Goal: Complete application form

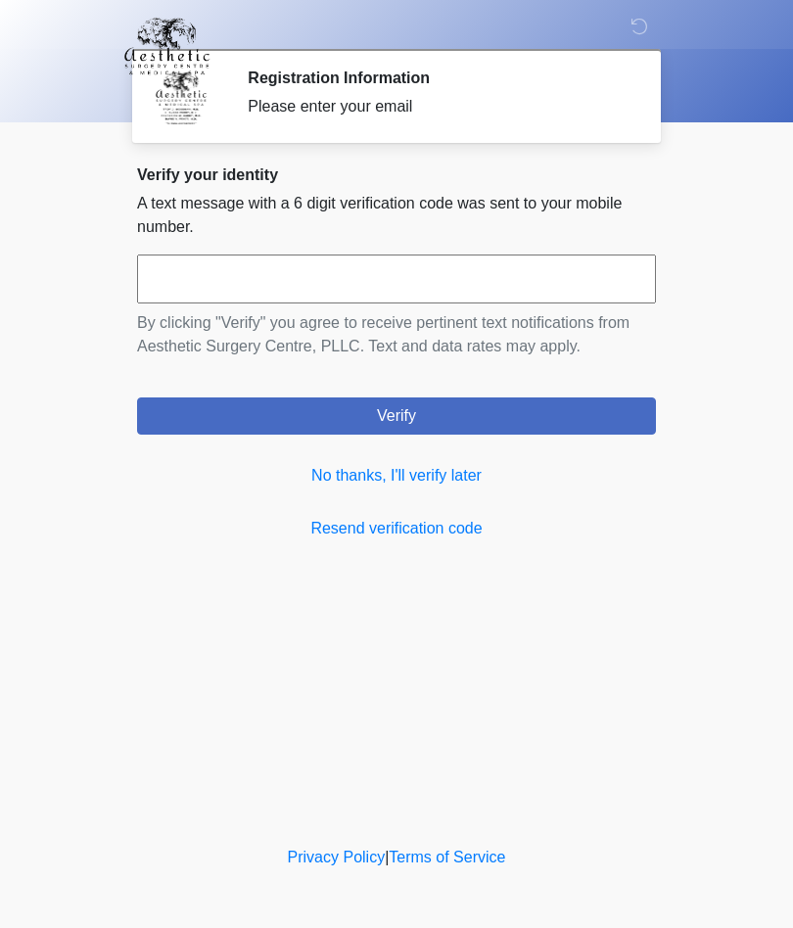
click at [433, 478] on link "No thanks, I'll verify later" at bounding box center [396, 476] width 519 height 24
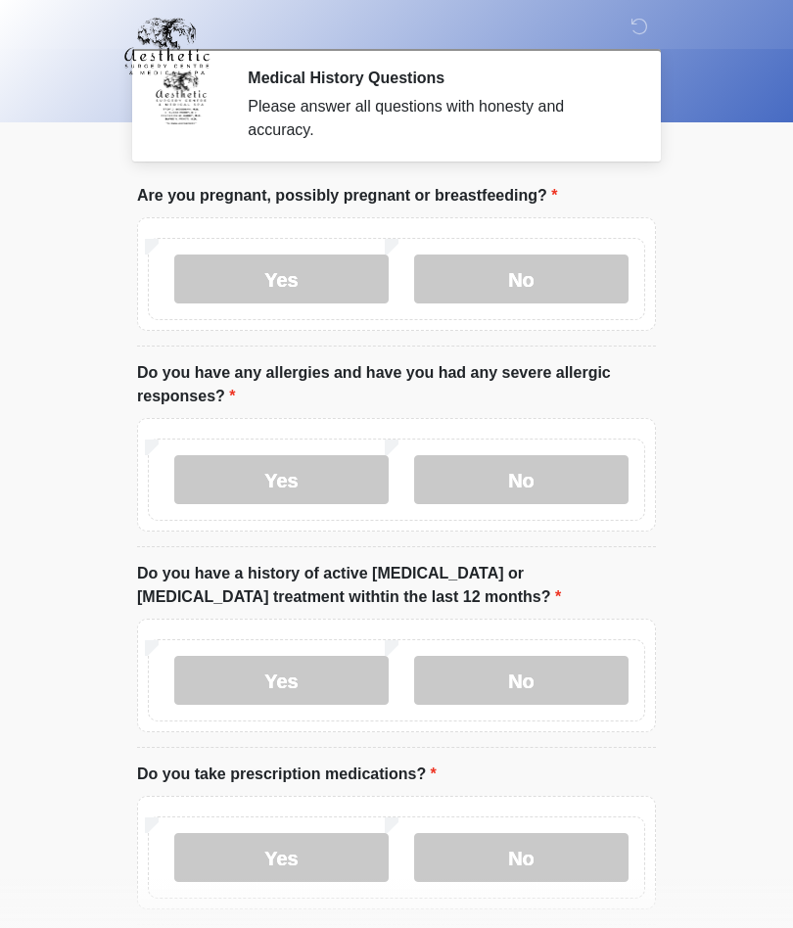
click at [511, 266] on label "No" at bounding box center [521, 279] width 214 height 49
click at [502, 492] on label "No" at bounding box center [521, 479] width 214 height 49
click at [531, 455] on label "No" at bounding box center [521, 479] width 214 height 49
click at [532, 656] on label "No" at bounding box center [521, 680] width 214 height 49
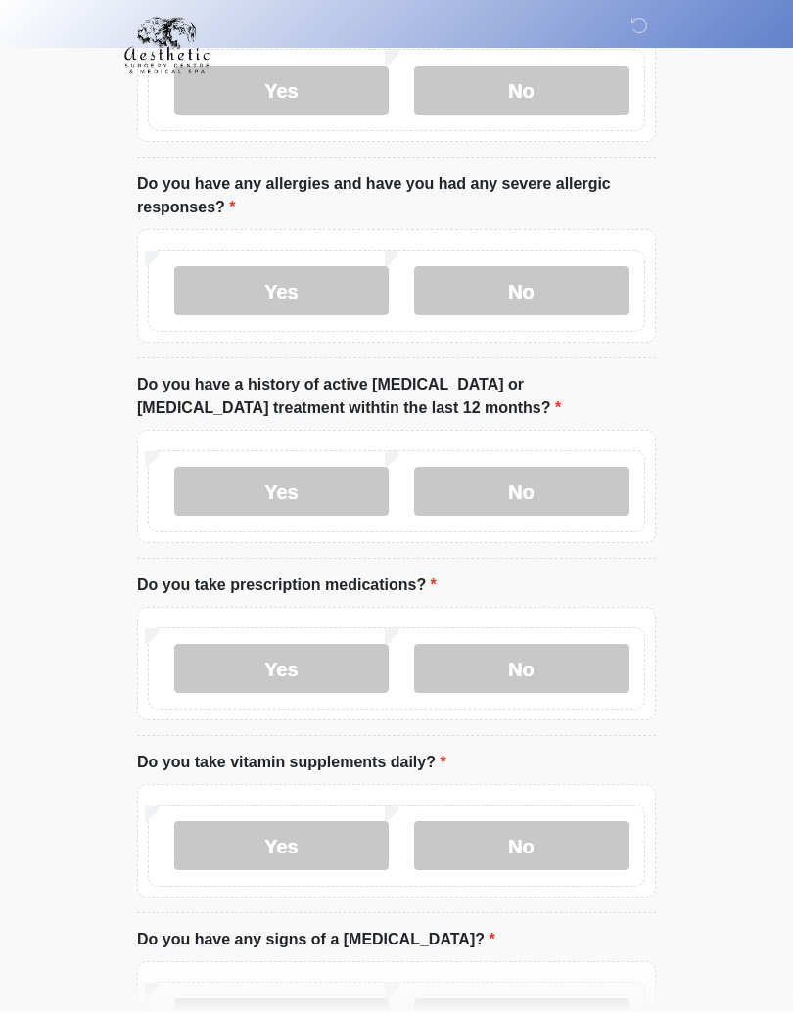
scroll to position [189, 0]
click at [531, 646] on label "No" at bounding box center [521, 668] width 214 height 49
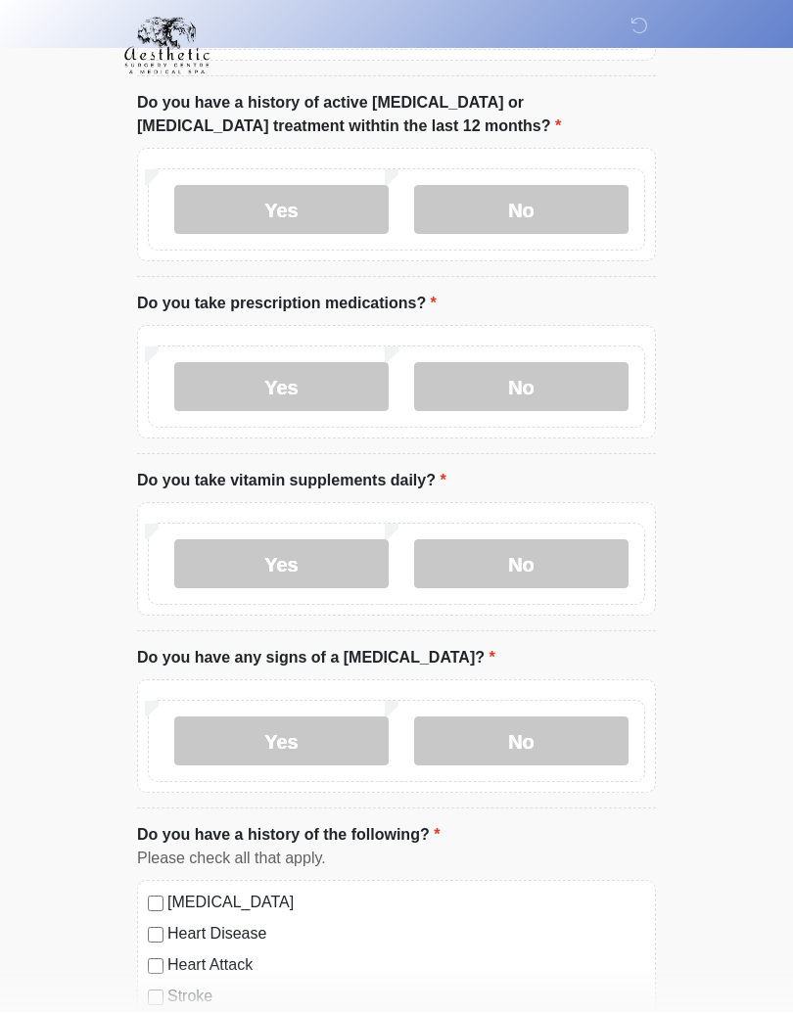
scroll to position [470, 0]
click at [295, 545] on label "Yes" at bounding box center [281, 565] width 214 height 49
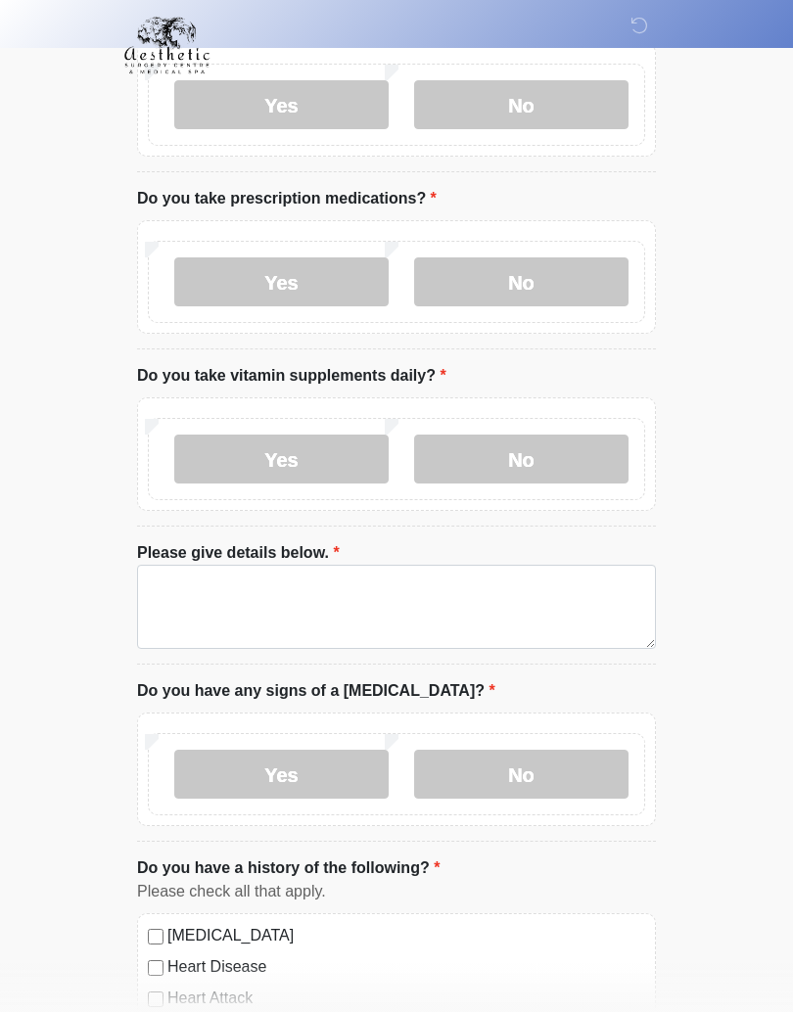
scroll to position [576, 0]
click at [531, 759] on label "No" at bounding box center [521, 774] width 214 height 49
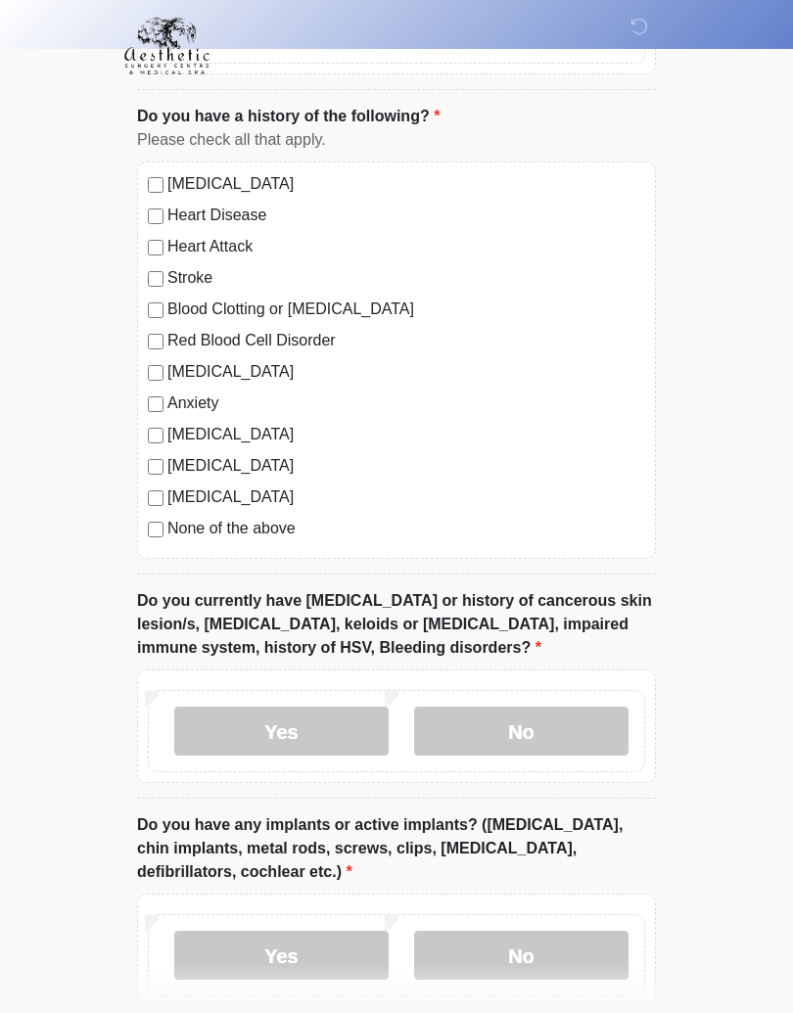
scroll to position [1329, 0]
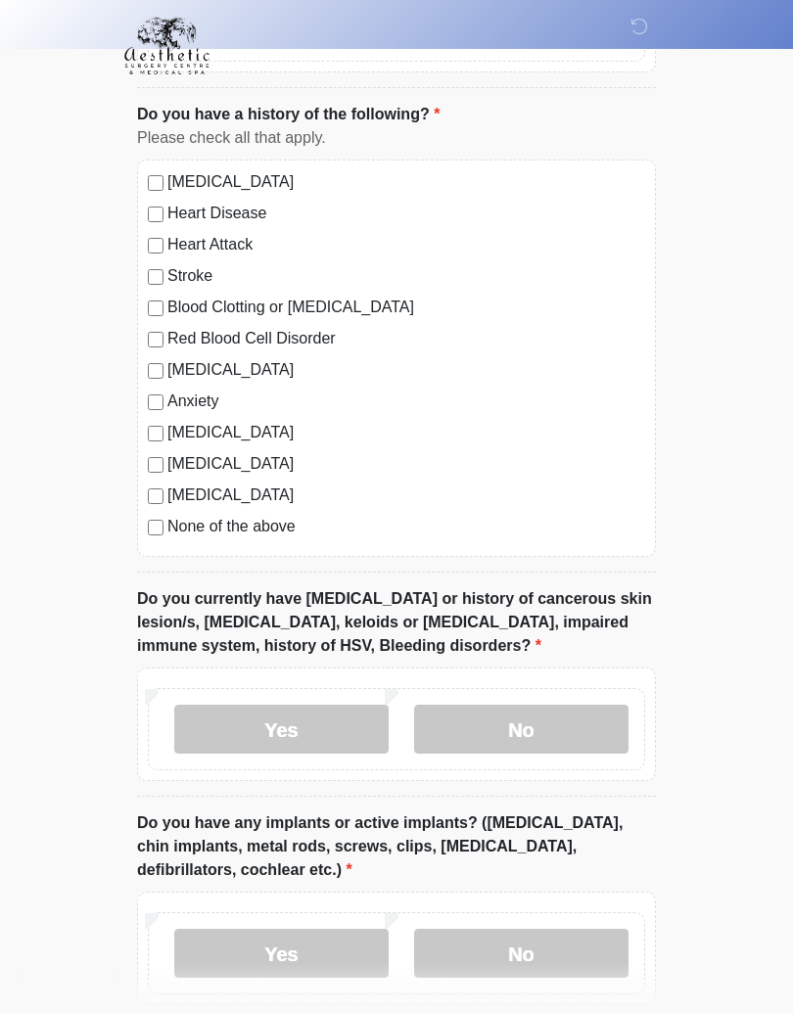
click at [530, 707] on label "No" at bounding box center [521, 730] width 214 height 49
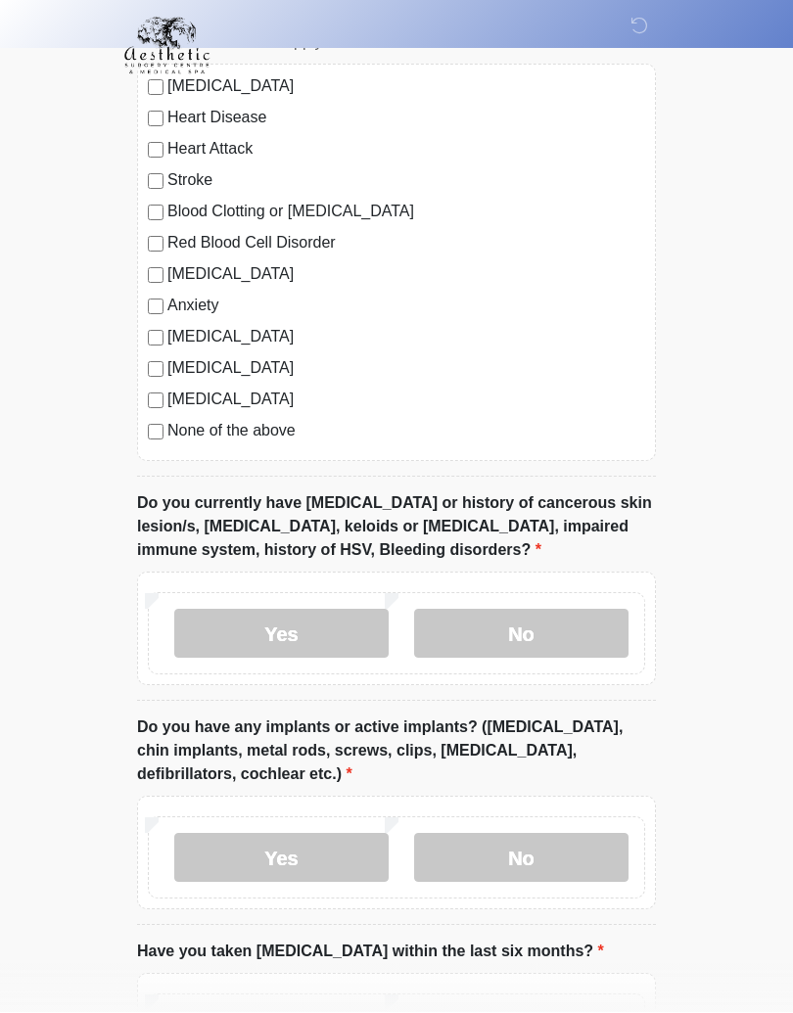
scroll to position [1428, 0]
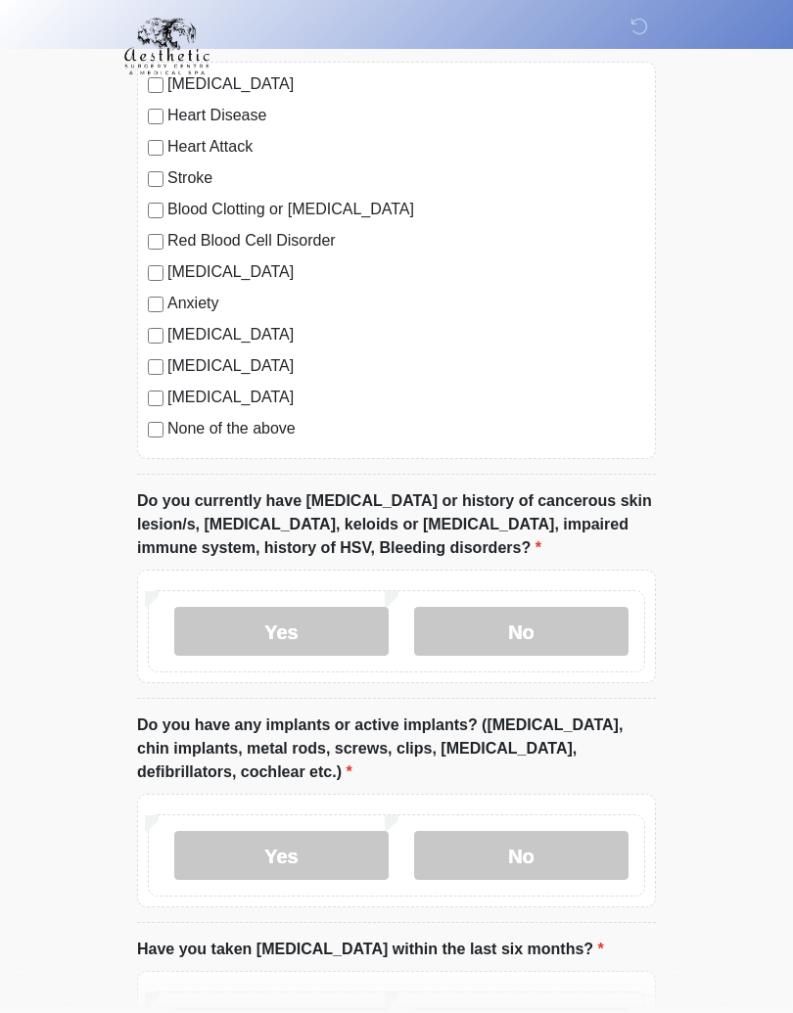
click at [547, 843] on label "No" at bounding box center [521, 855] width 214 height 49
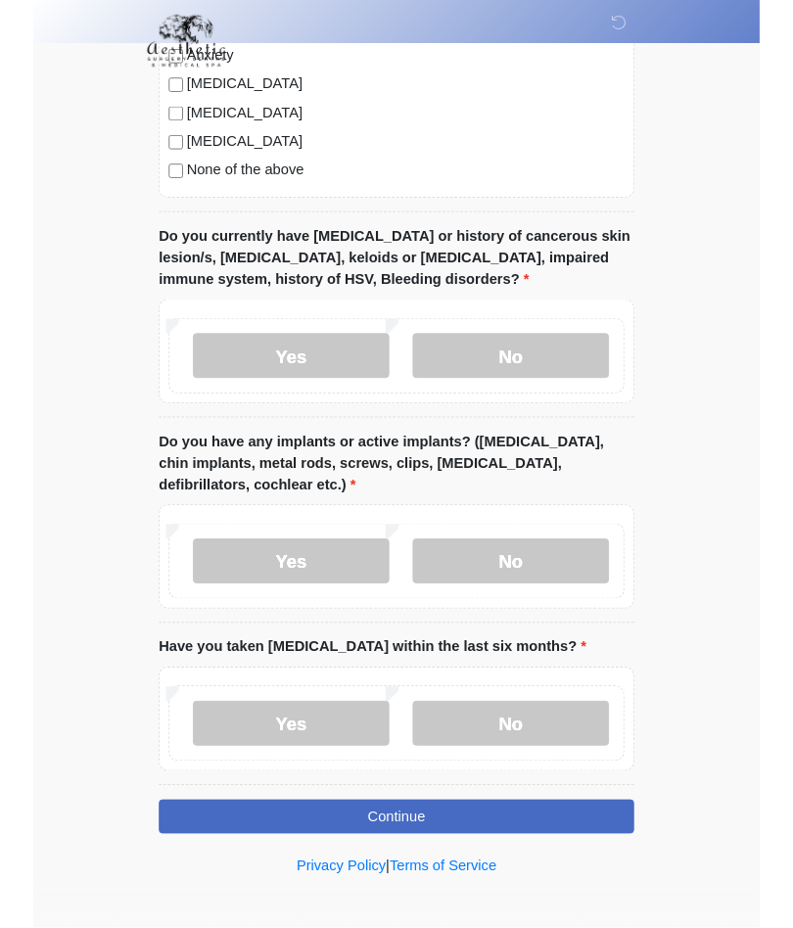
scroll to position [1754, 0]
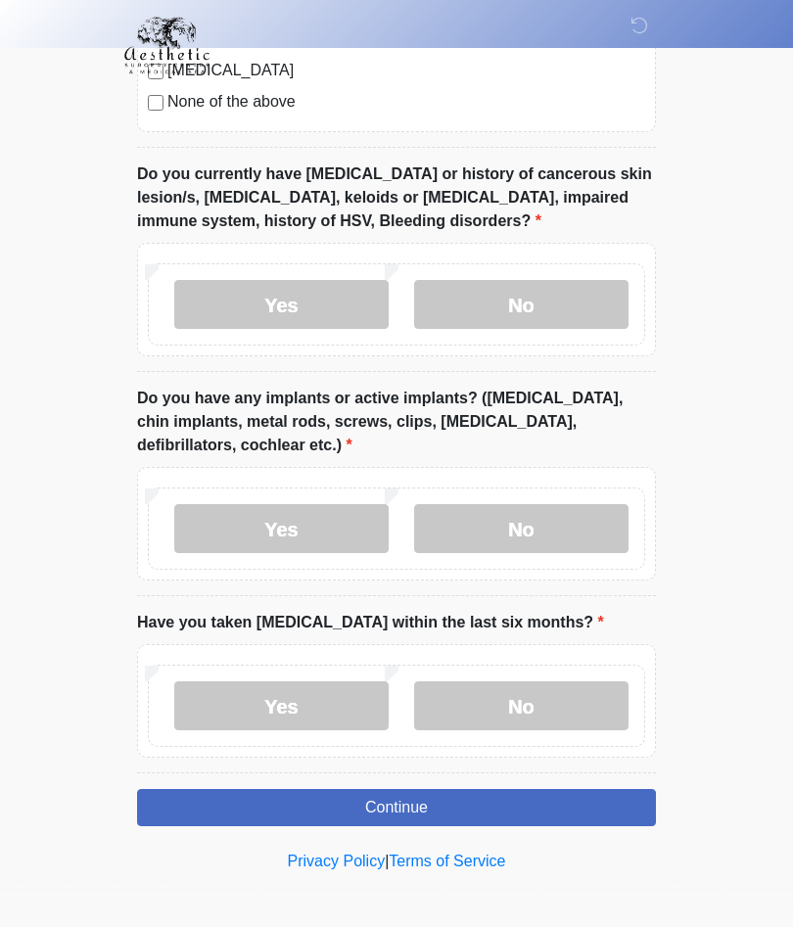
click at [526, 688] on label "No" at bounding box center [521, 707] width 214 height 49
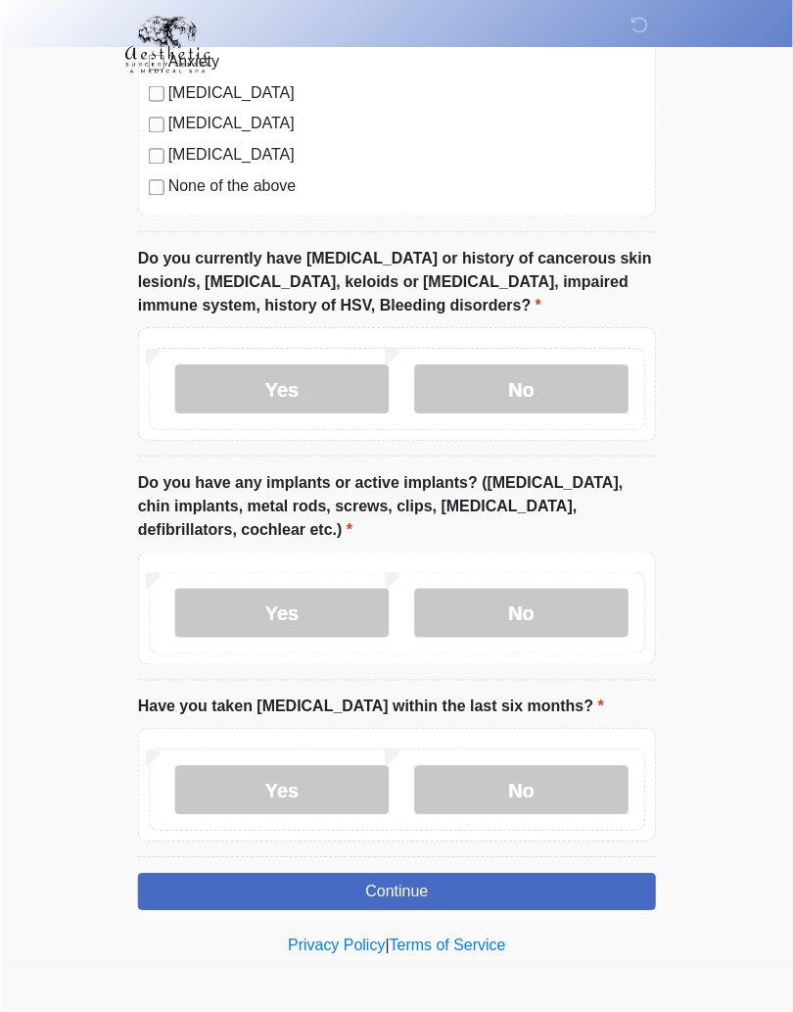
scroll to position [1671, 0]
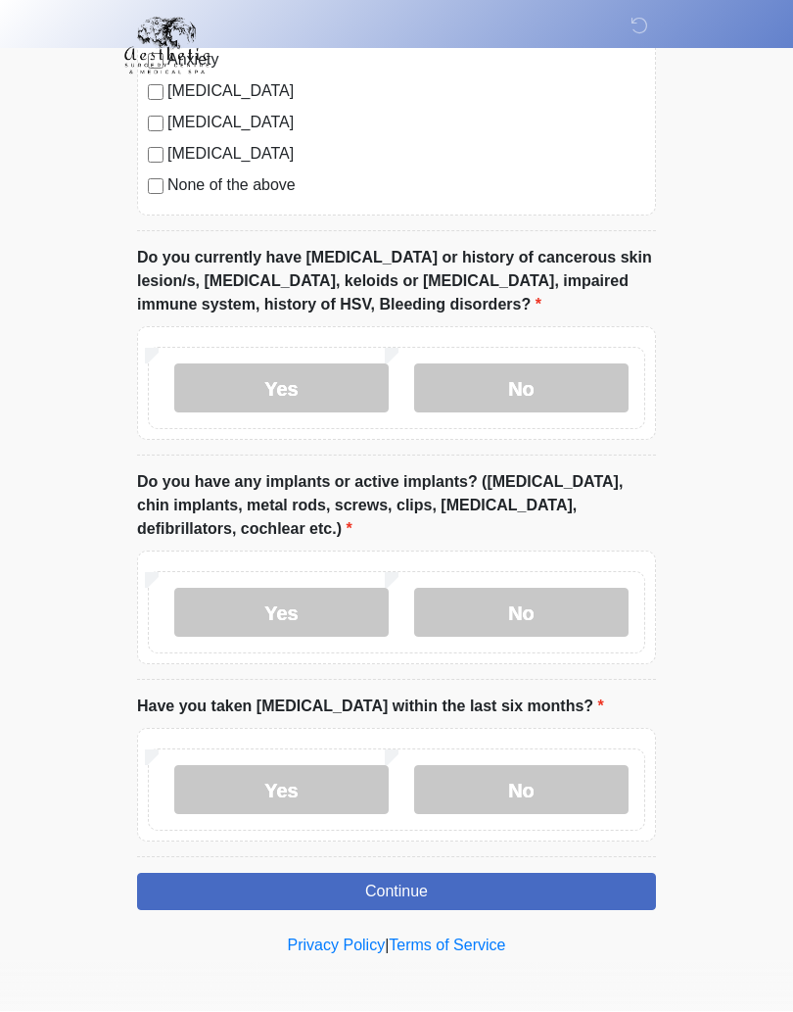
click at [388, 874] on button "Continue" at bounding box center [396, 891] width 519 height 37
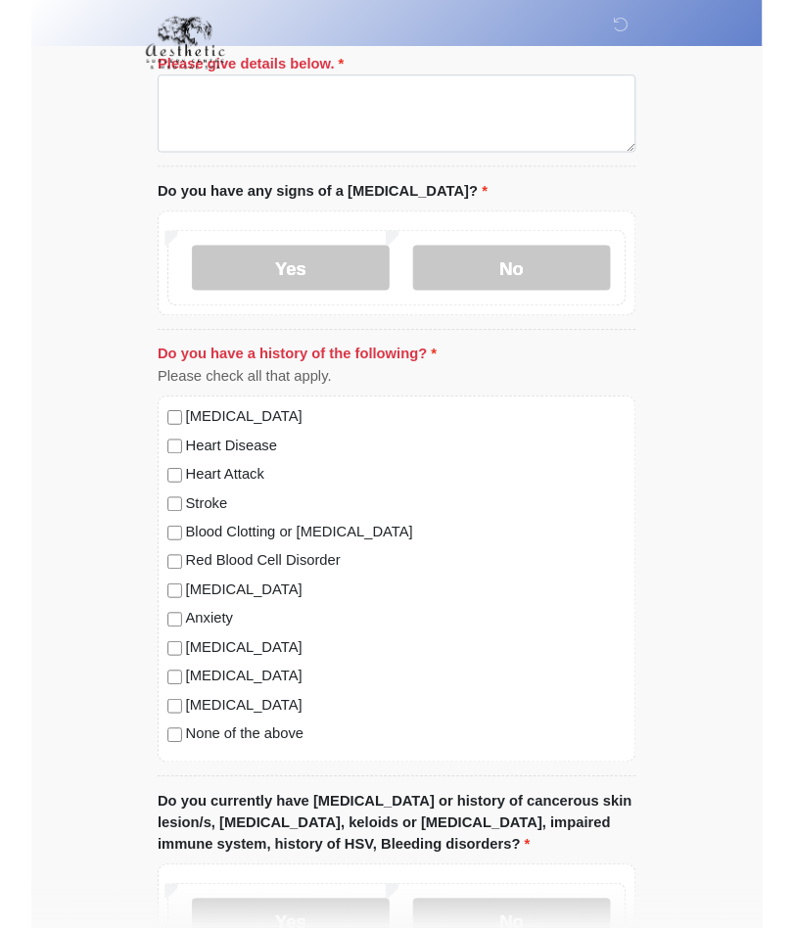
scroll to position [1140, 0]
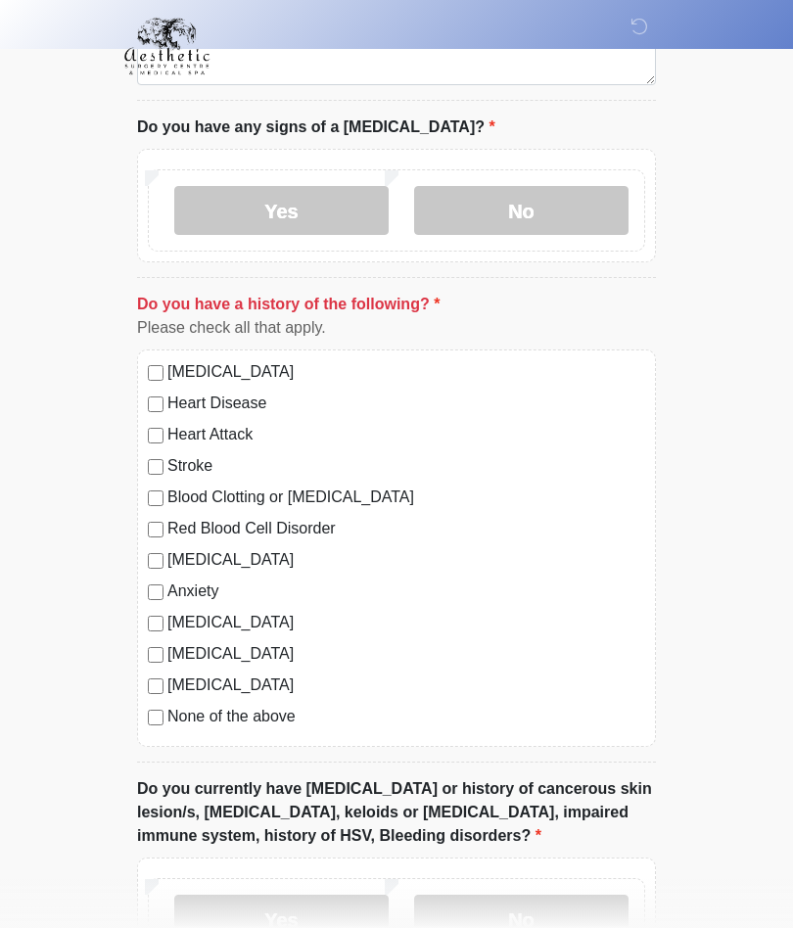
click at [147, 723] on div "[MEDICAL_DATA] Heart Disease Heart Attack Stroke Blood Clotting or [MEDICAL_DAT…" at bounding box center [396, 549] width 519 height 398
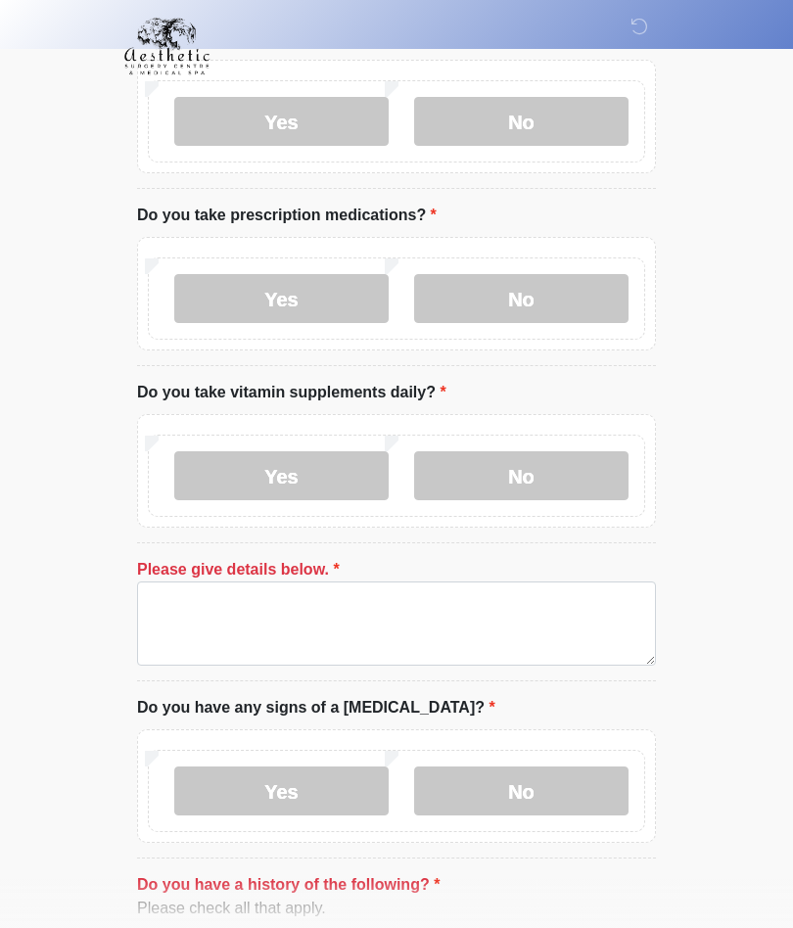
scroll to position [558, 0]
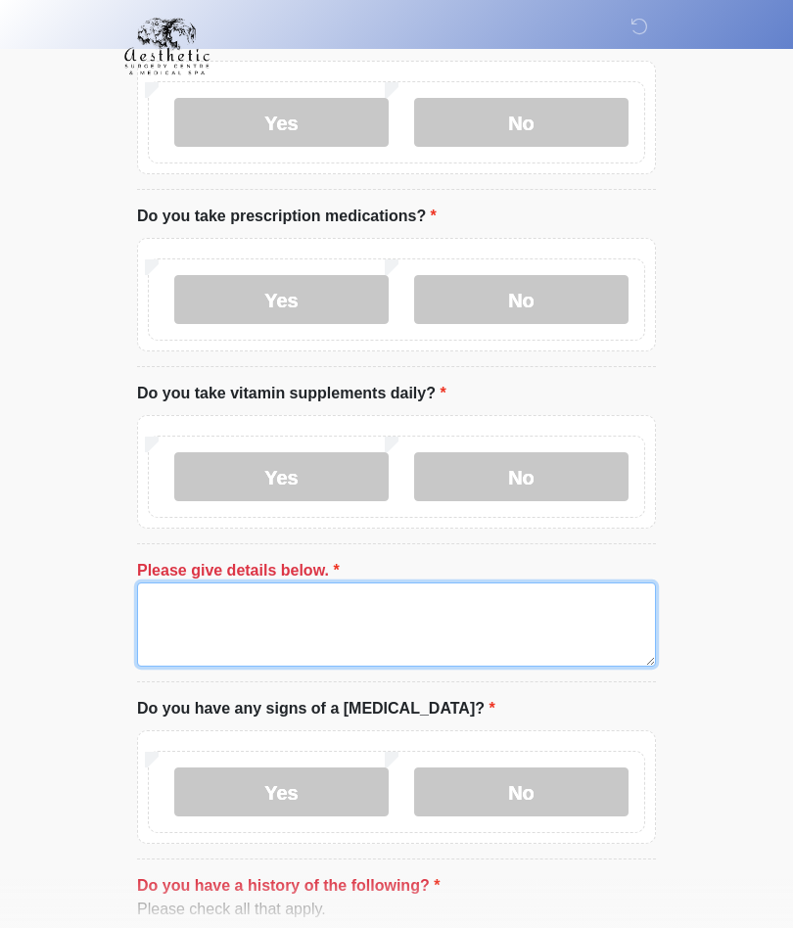
click at [211, 625] on textarea "Please give details below." at bounding box center [396, 625] width 519 height 84
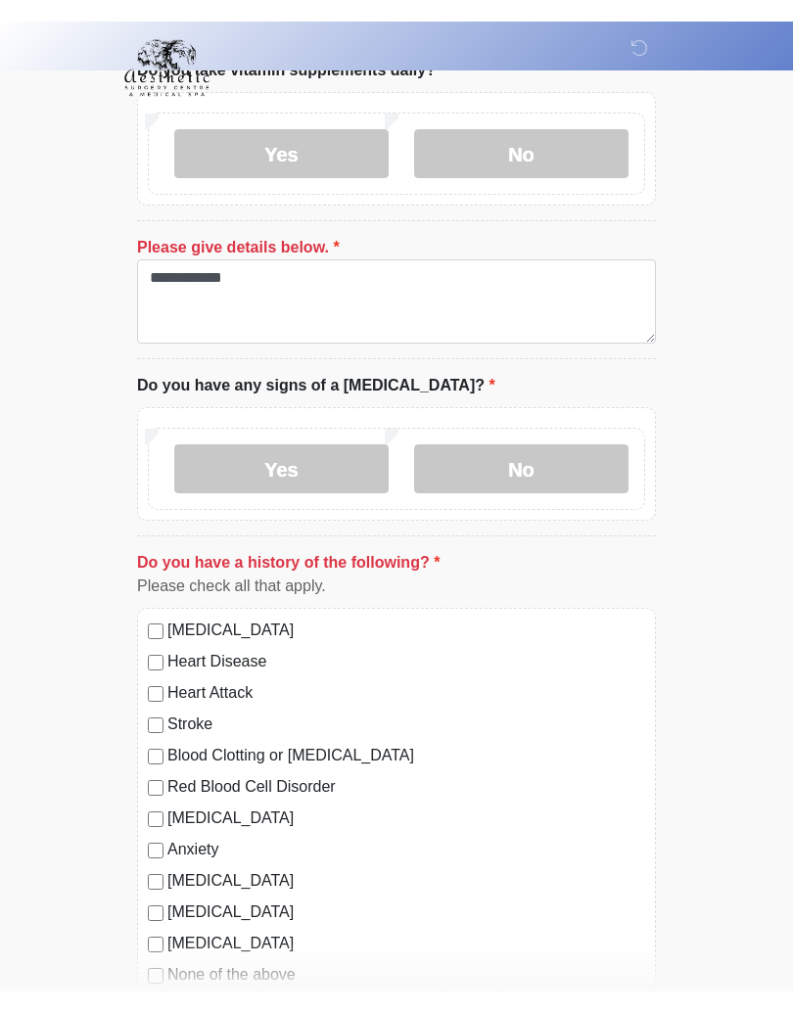
scroll to position [861, 0]
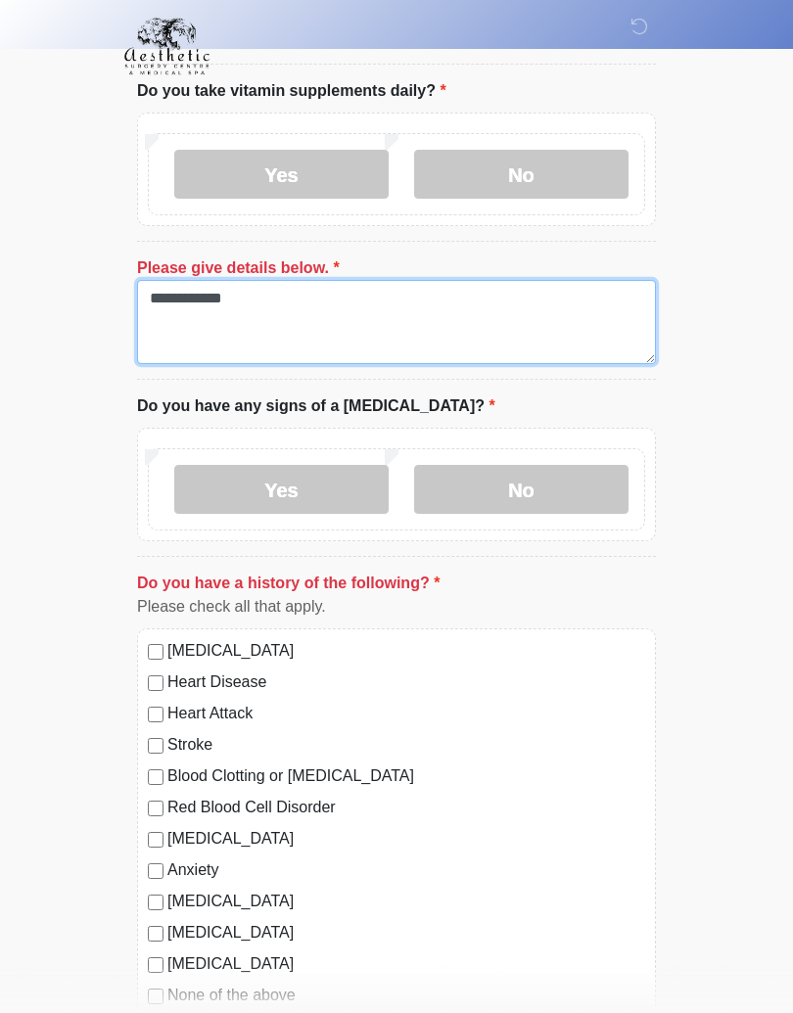
click at [524, 291] on textarea "**********" at bounding box center [396, 322] width 519 height 84
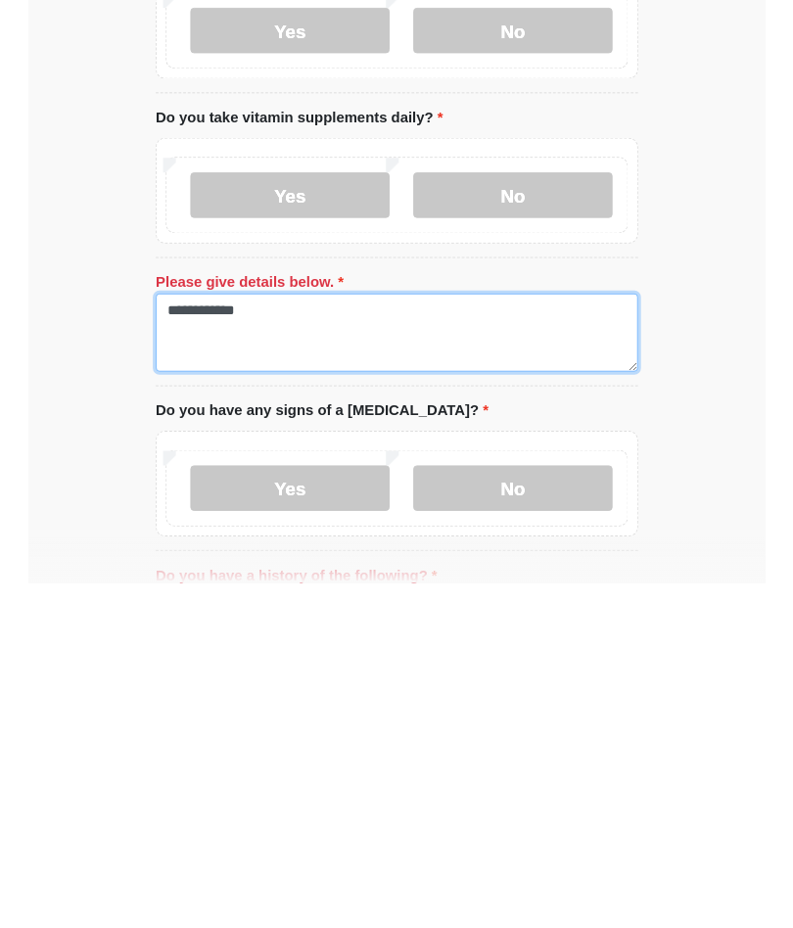
scroll to position [525, 0]
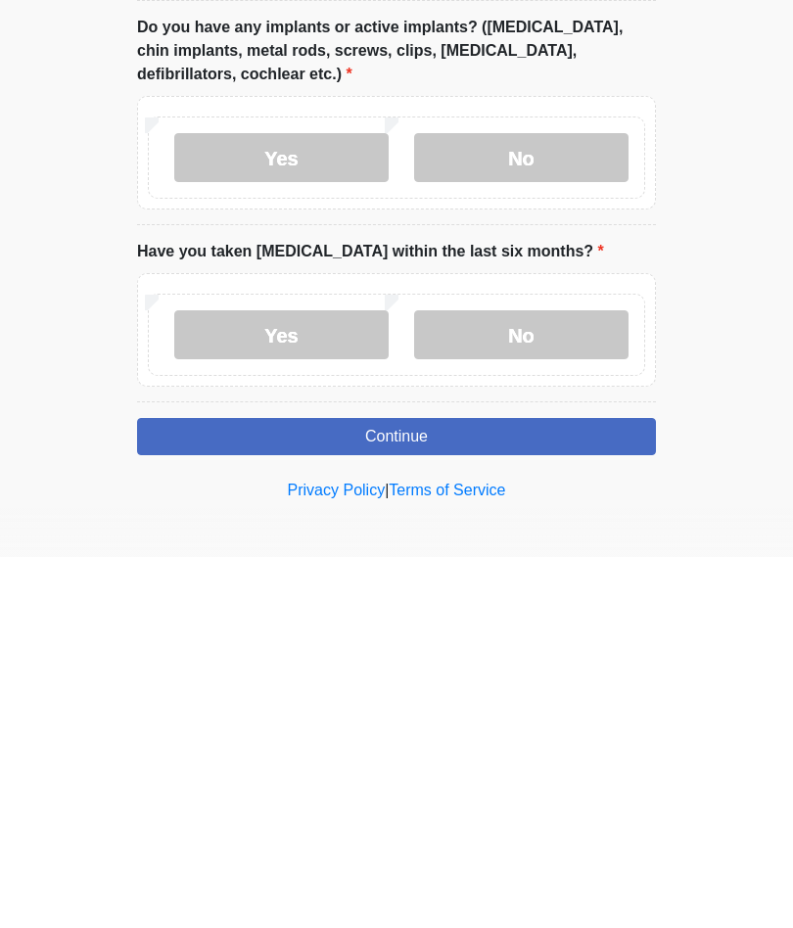
type textarea "**********"
click at [429, 789] on button "Continue" at bounding box center [396, 807] width 519 height 37
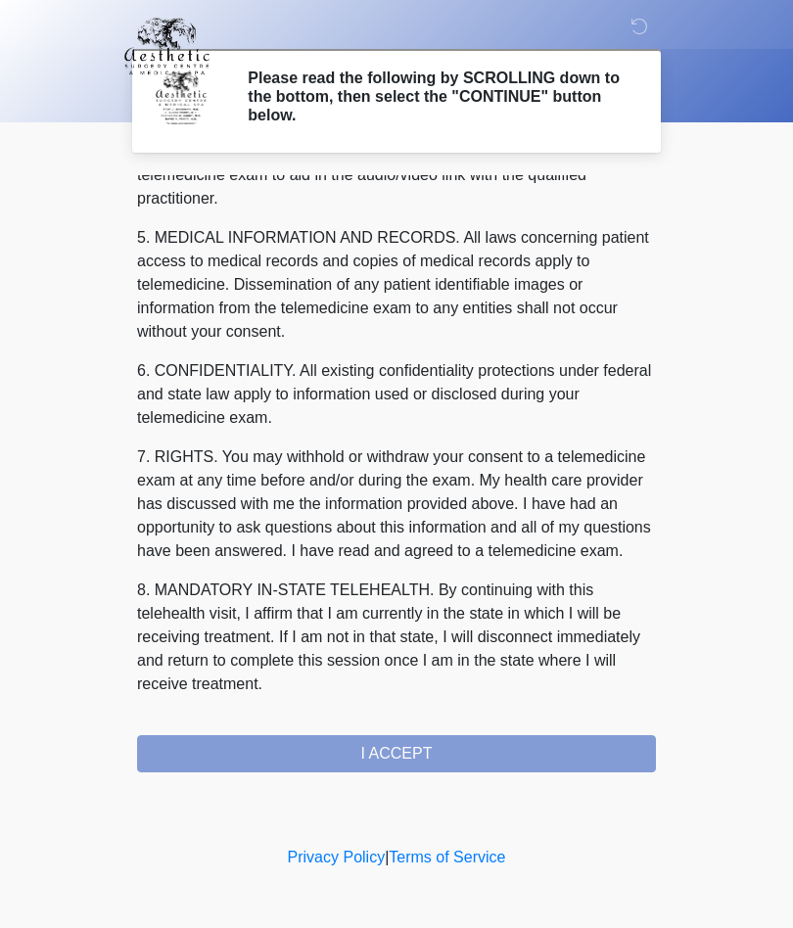
scroll to position [623, 0]
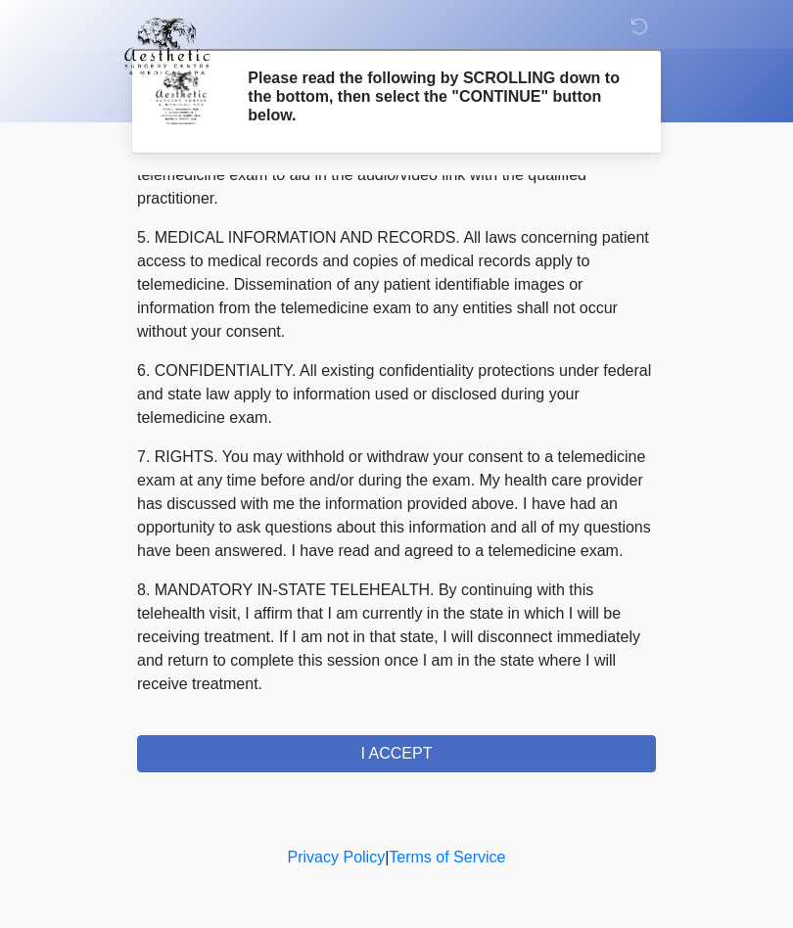
click at [416, 749] on button "I ACCEPT" at bounding box center [396, 753] width 519 height 37
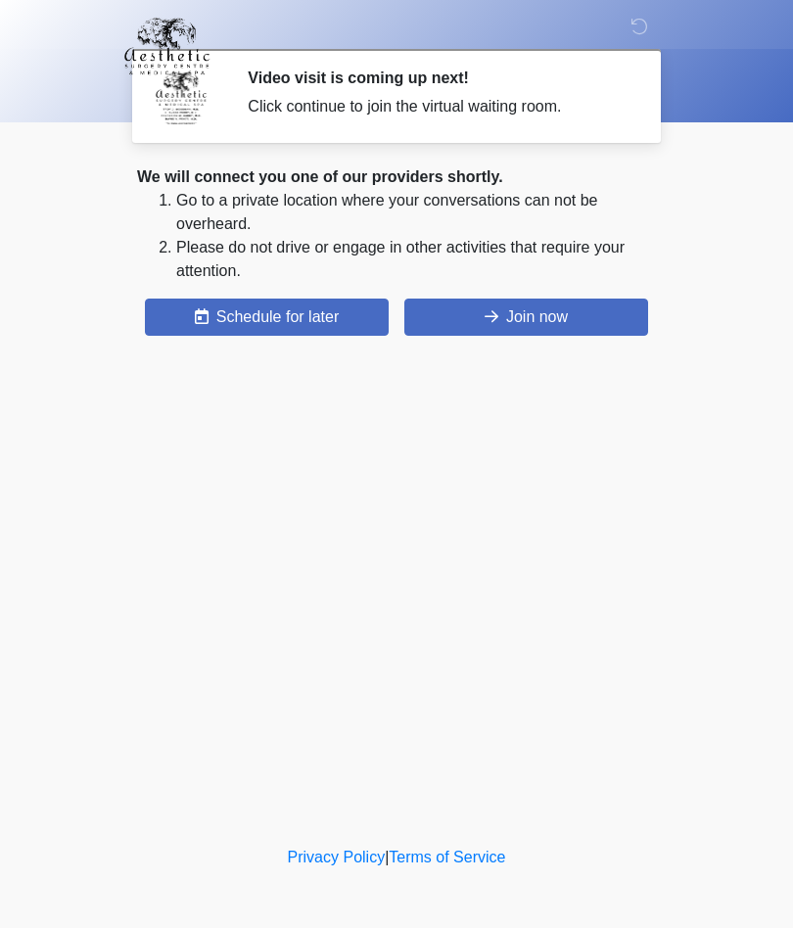
click at [552, 324] on button "Join now" at bounding box center [526, 317] width 244 height 37
